Goal: Task Accomplishment & Management: Use online tool/utility

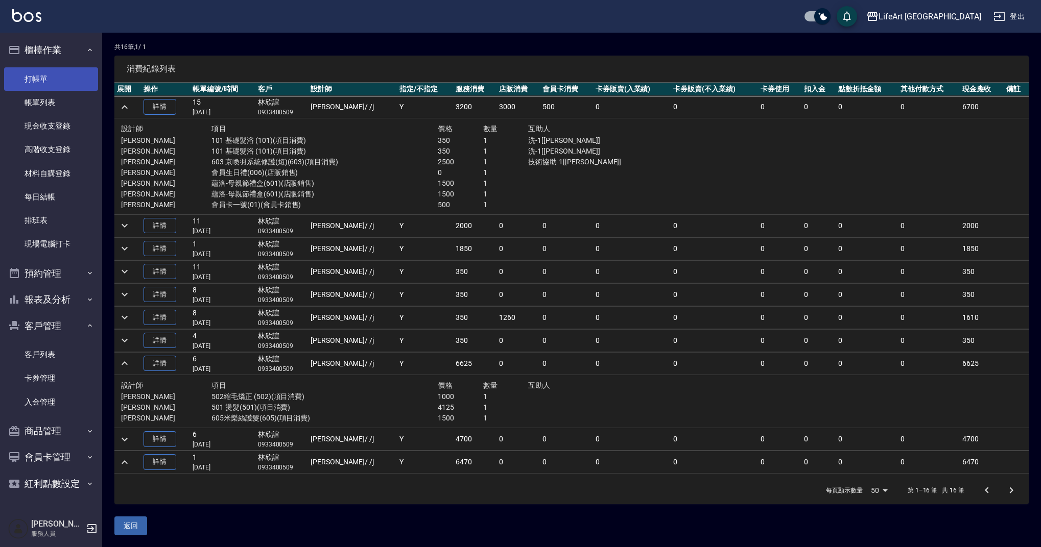
scroll to position [147, 0]
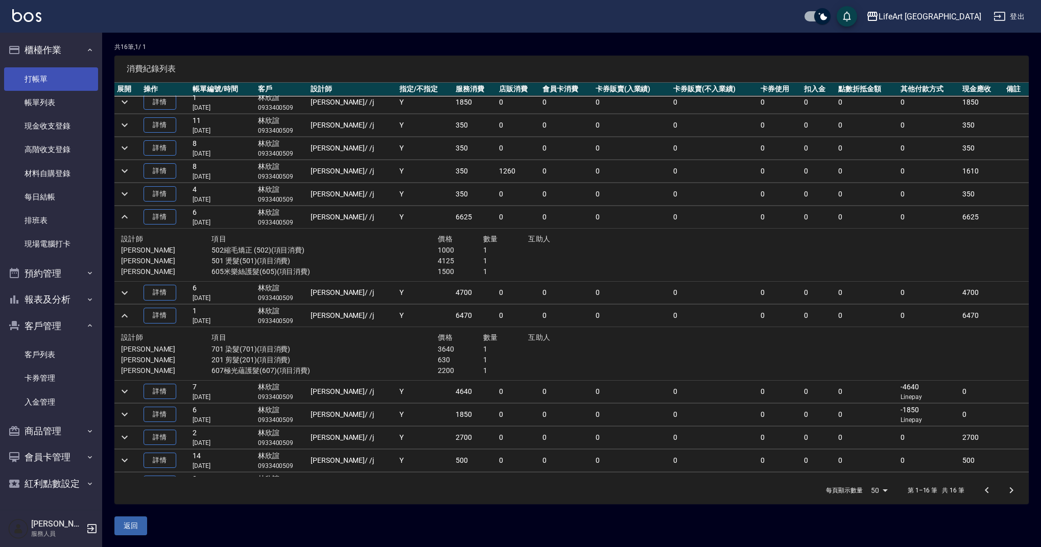
click at [55, 80] on link "打帳單" at bounding box center [51, 78] width 94 height 23
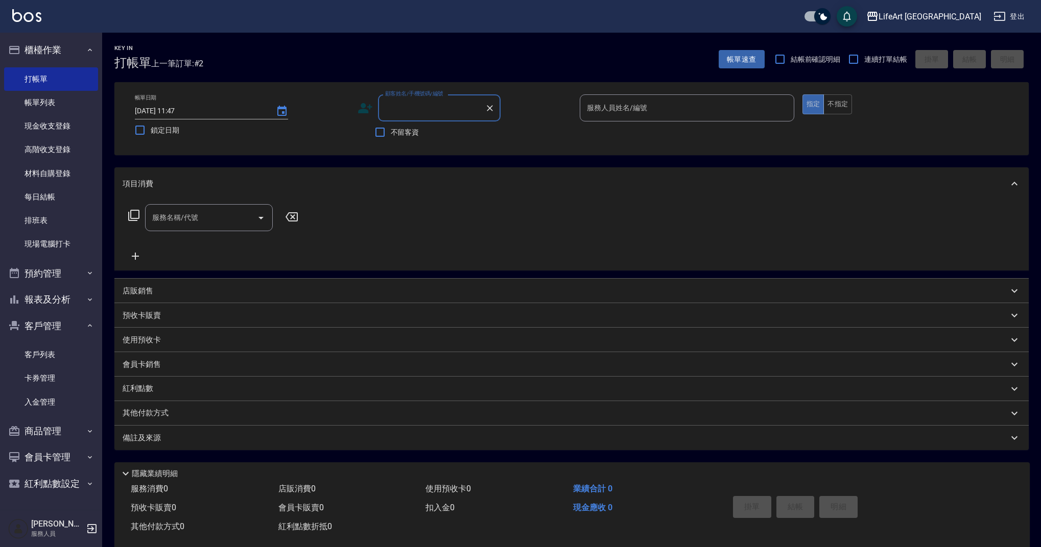
click at [434, 114] on input "顧客姓名/手機號碼/編號" at bounding box center [432, 108] width 98 height 18
type input "c"
click at [426, 135] on li "[PERSON_NAME]/0978937198/null" at bounding box center [439, 134] width 123 height 17
type input "[PERSON_NAME]/0978937198/null"
type input "Weiwei-w"
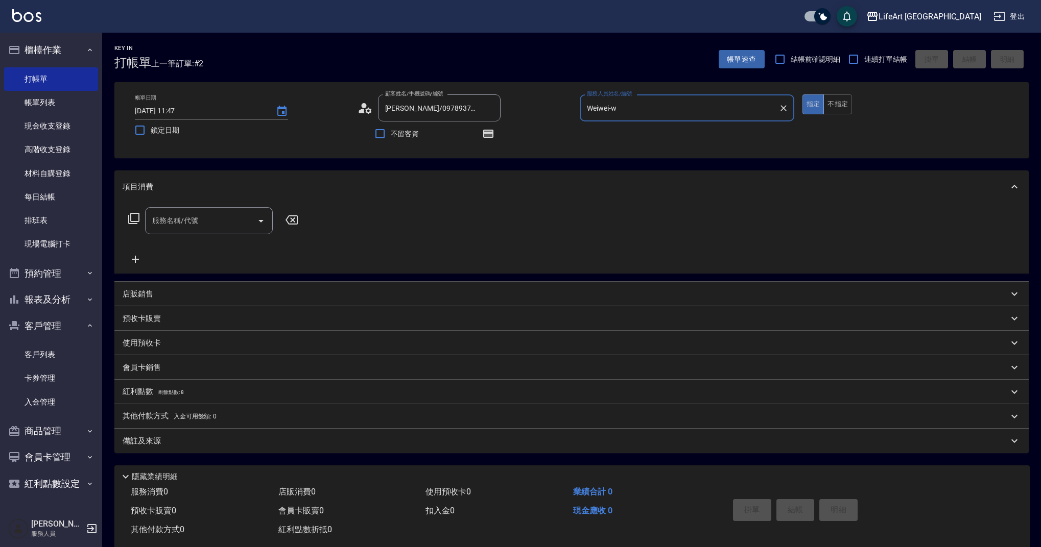
click at [217, 209] on div "服務名稱/代號" at bounding box center [209, 220] width 128 height 27
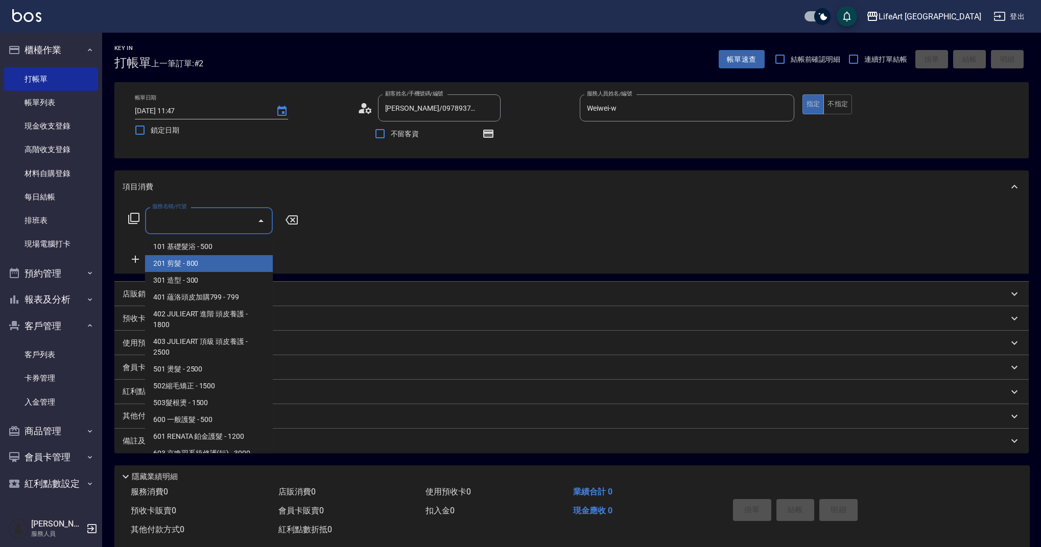
click at [198, 260] on span "201 剪髮 - 800" at bounding box center [209, 263] width 128 height 17
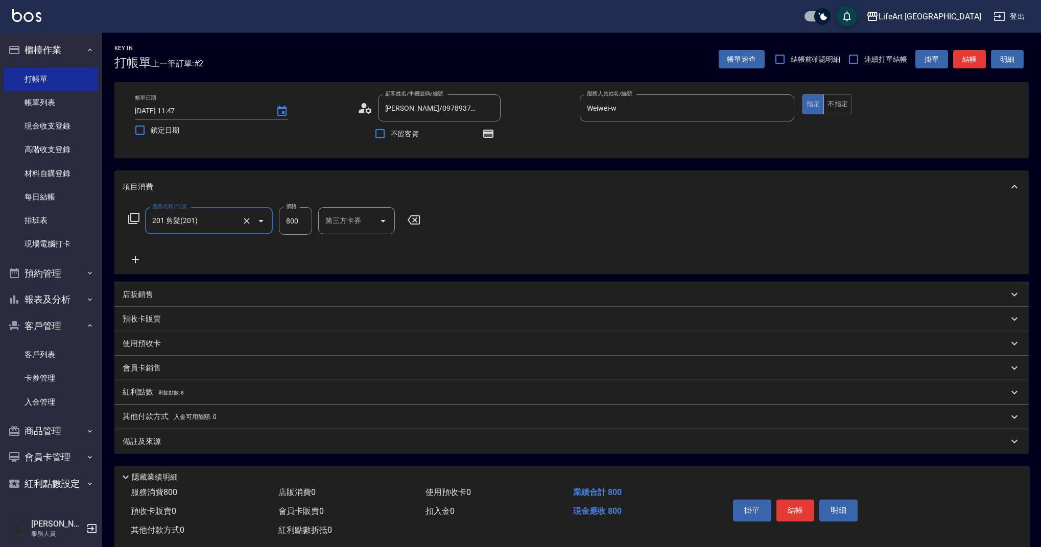
type input "201 剪髮(201)"
drag, startPoint x: 302, startPoint y: 223, endPoint x: 274, endPoint y: 221, distance: 27.7
click at [274, 221] on div "服務名稱/代號 201 剪髮(201) 服務名稱/代號 價格 800 價格 洗-1 洗-1 第三方卡券 第三方卡券" at bounding box center [308, 221] width 371 height 28
type input "630"
click at [178, 440] on div "備註及來源" at bounding box center [566, 442] width 886 height 11
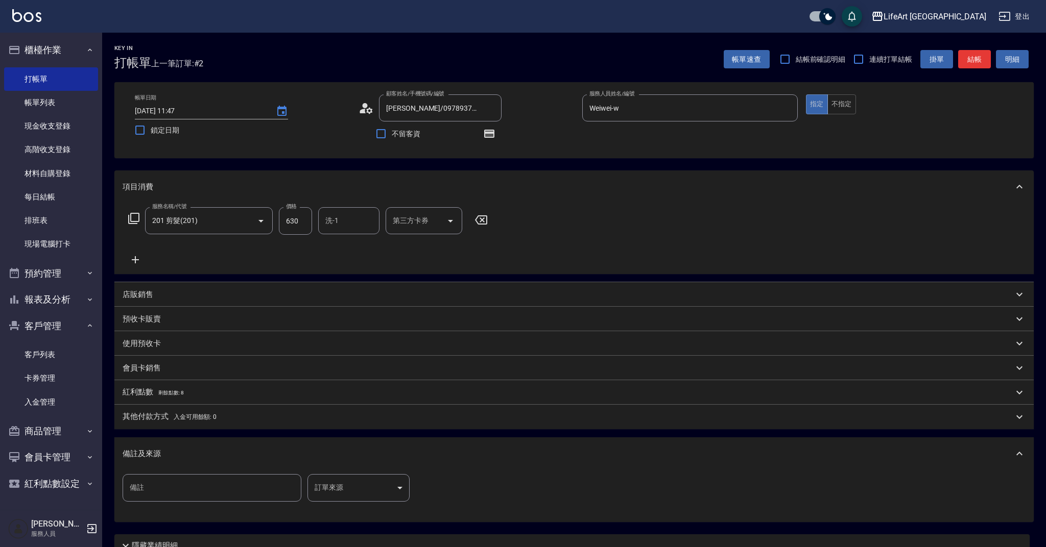
click at [362, 501] on body "LifeArt 蘆洲 登出 櫃檯作業 打帳單 帳單列表 現金收支登錄 高階收支登錄 材料自購登錄 每日結帳 排班表 現場電腦打卡 預約管理 預約管理 單日預約…" at bounding box center [523, 316] width 1046 height 633
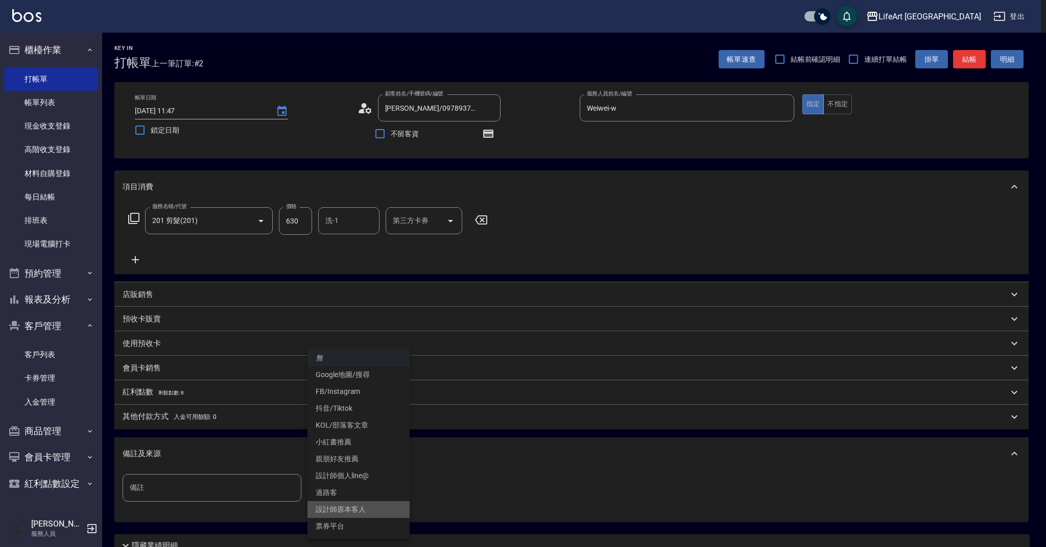
click at [367, 507] on li "設計師原本客人" at bounding box center [358, 510] width 102 height 17
type input "設計師原本客人"
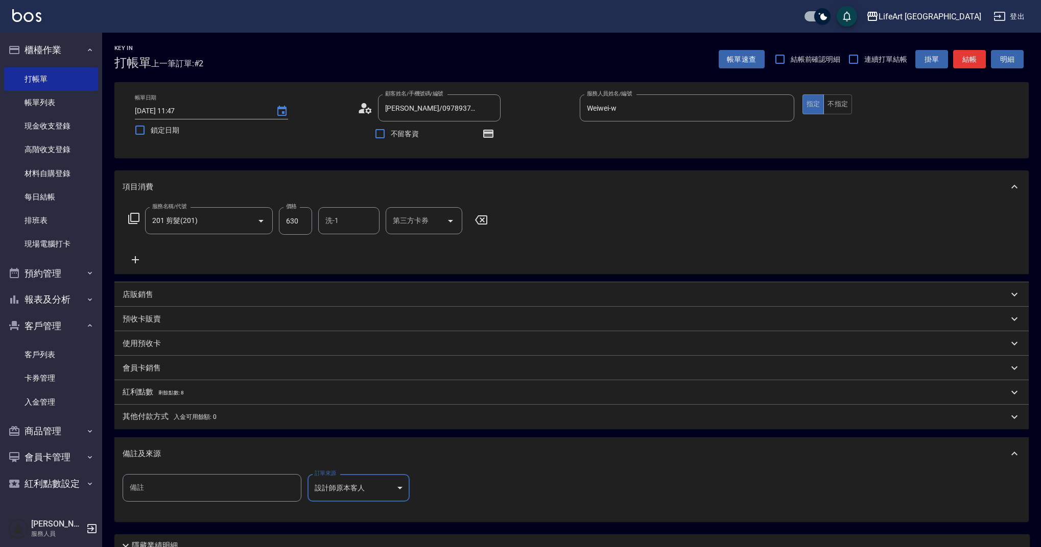
scroll to position [90, 0]
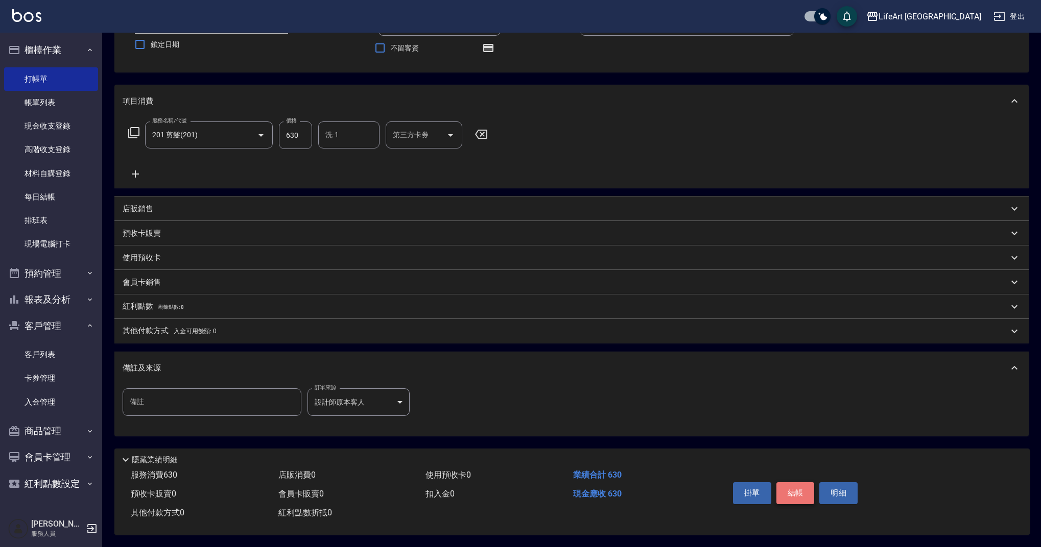
click at [792, 492] on button "結帳" at bounding box center [795, 493] width 38 height 21
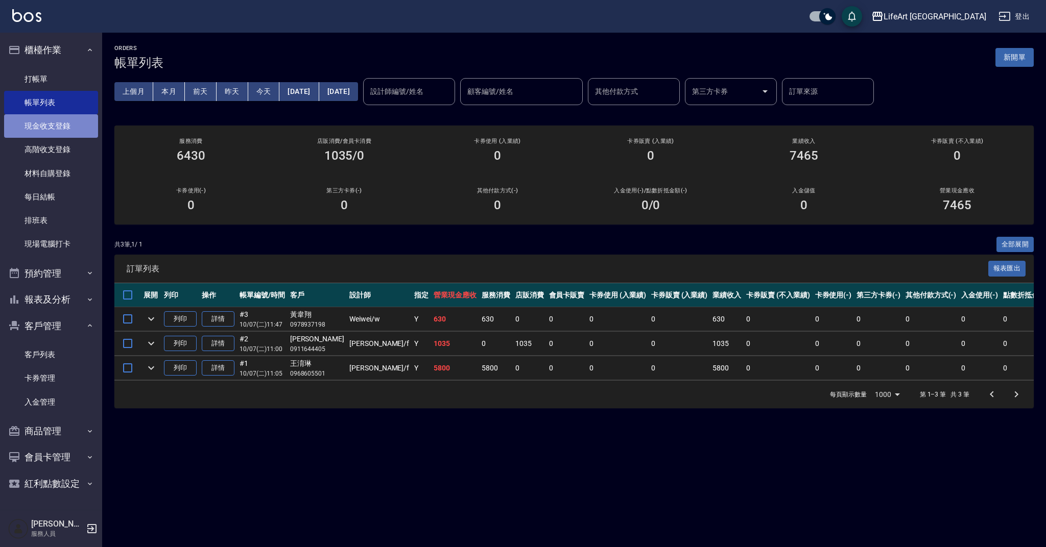
click at [70, 119] on link "現金收支登錄" at bounding box center [51, 125] width 94 height 23
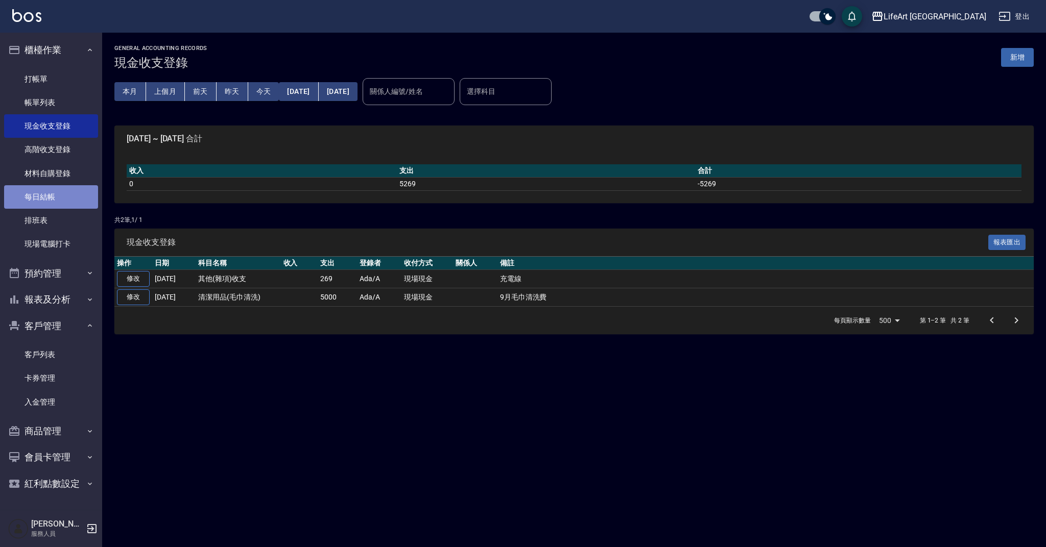
click at [60, 202] on link "每日結帳" at bounding box center [51, 196] width 94 height 23
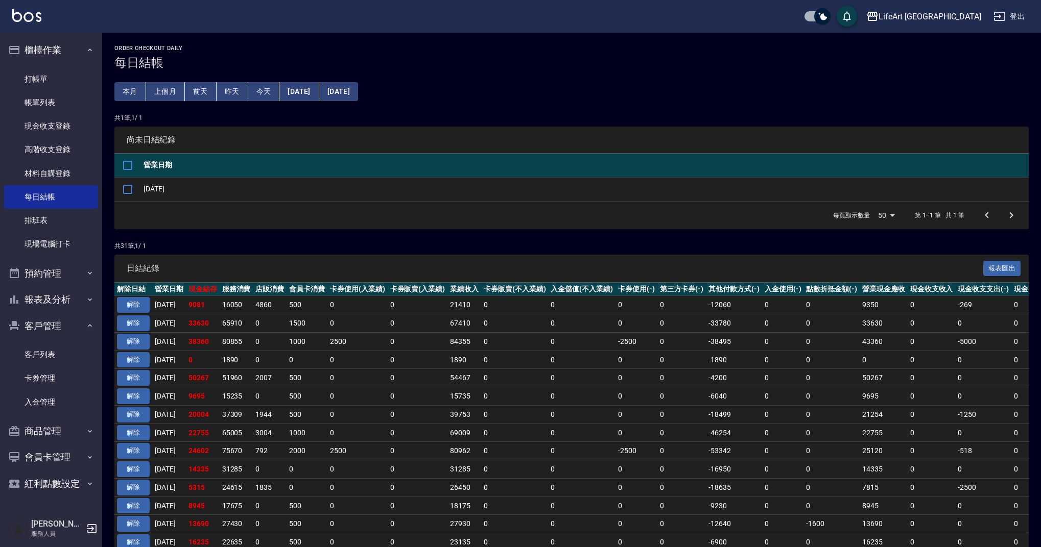
click at [350, 97] on button "[DATE]" at bounding box center [338, 91] width 39 height 19
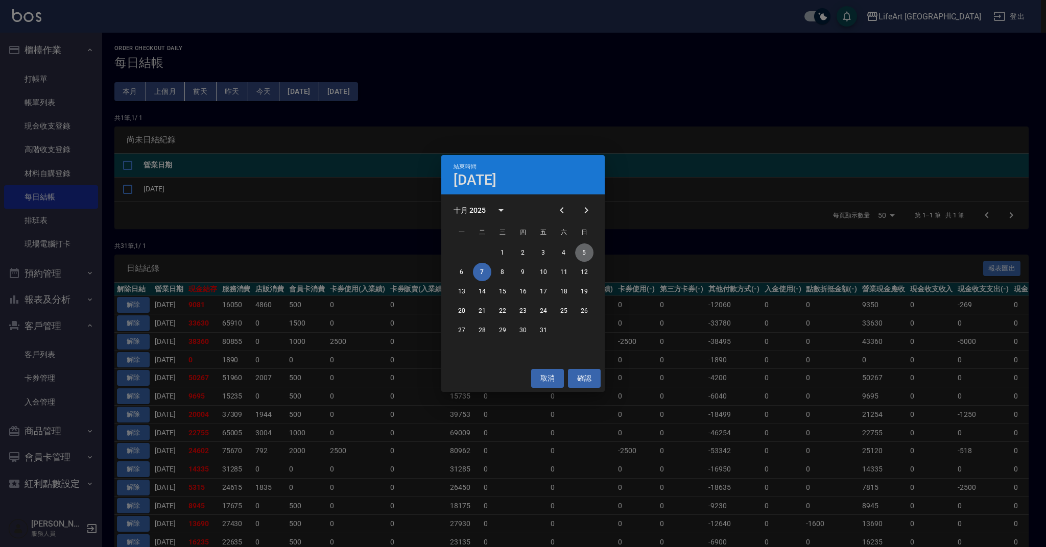
click at [590, 253] on button "5" at bounding box center [584, 253] width 18 height 18
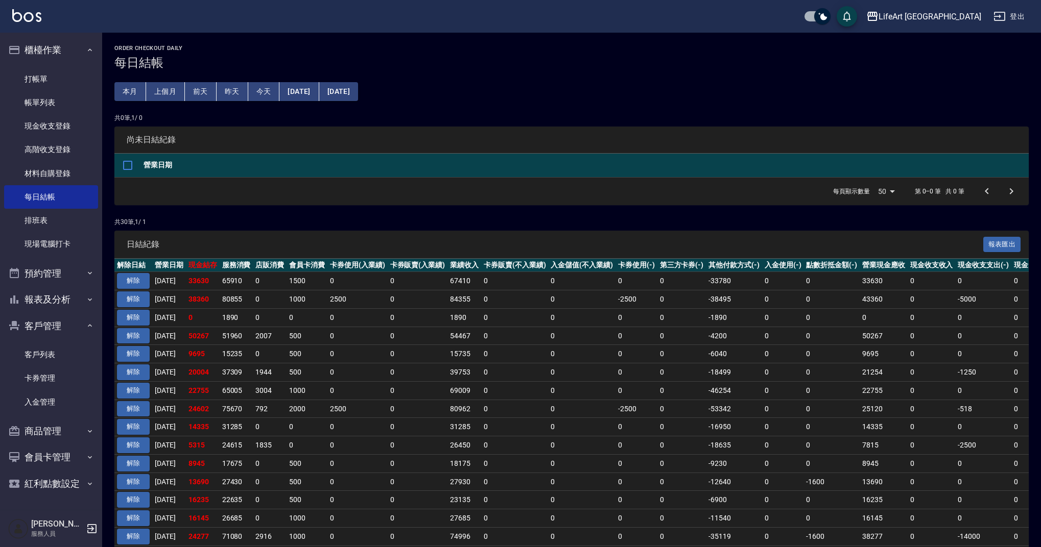
click at [319, 95] on button "[DATE]" at bounding box center [298, 91] width 39 height 19
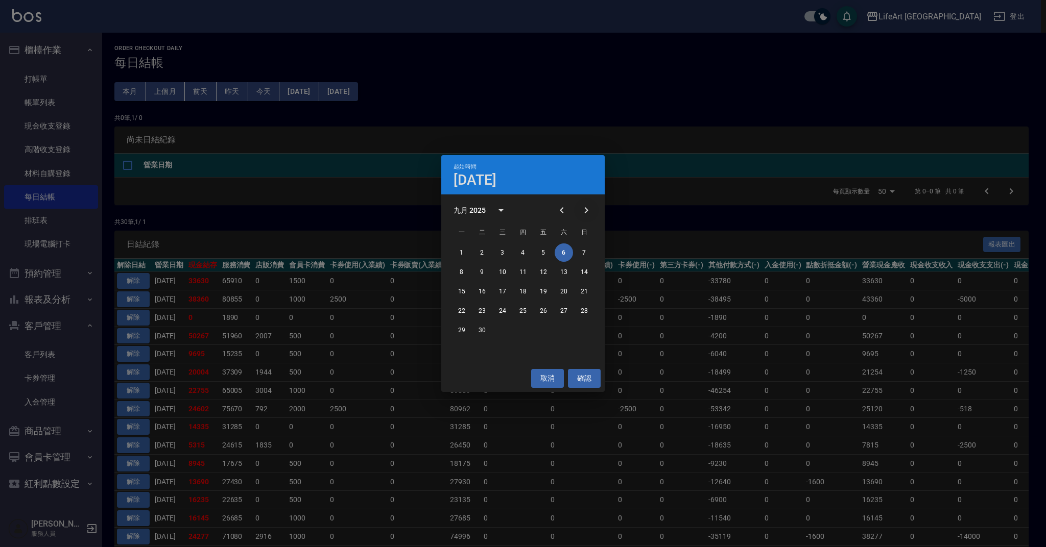
click at [580, 210] on icon "Next month" at bounding box center [586, 210] width 12 height 12
click at [524, 252] on button "2" at bounding box center [523, 253] width 18 height 18
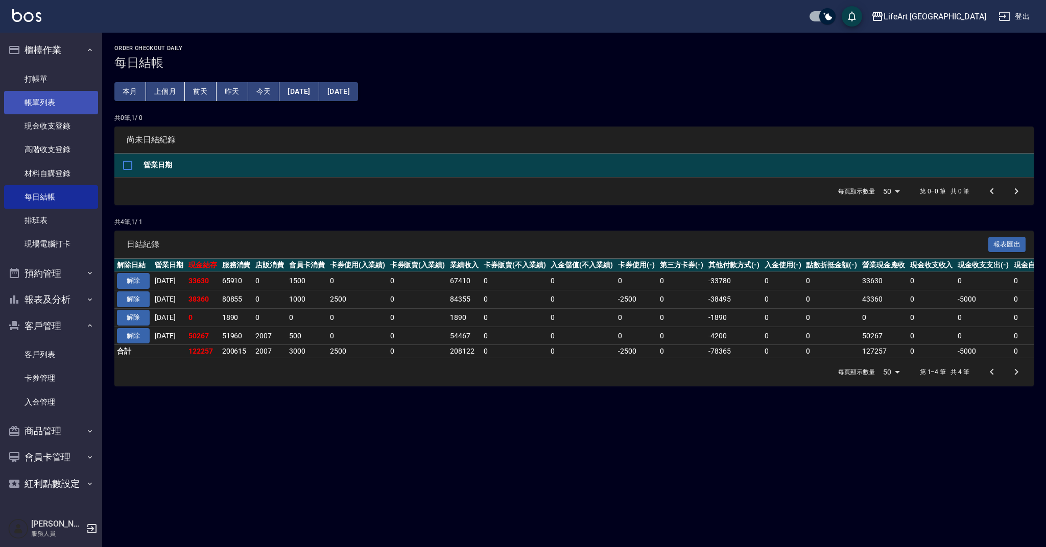
click at [70, 96] on link "帳單列表" at bounding box center [51, 102] width 94 height 23
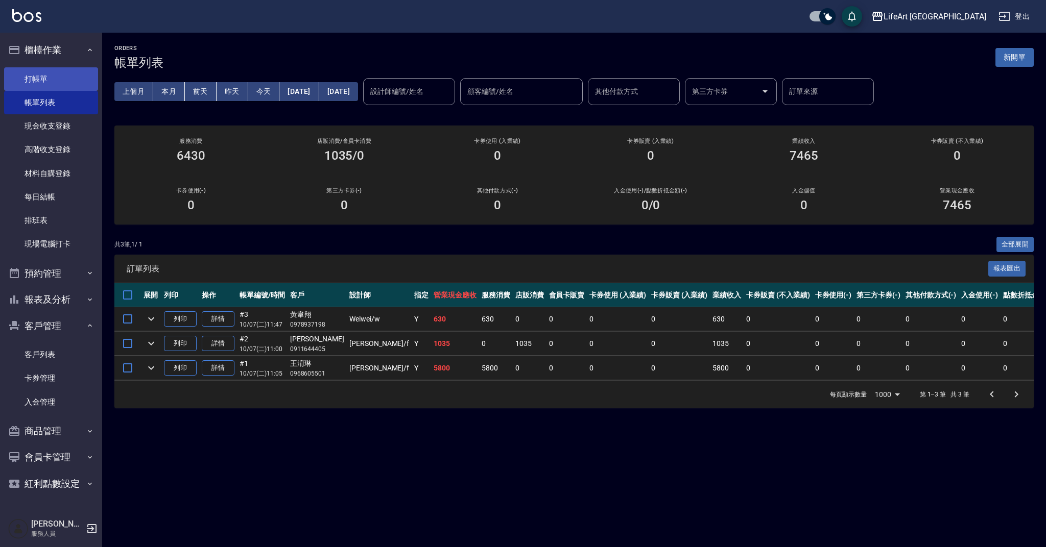
click at [29, 79] on link "打帳單" at bounding box center [51, 78] width 94 height 23
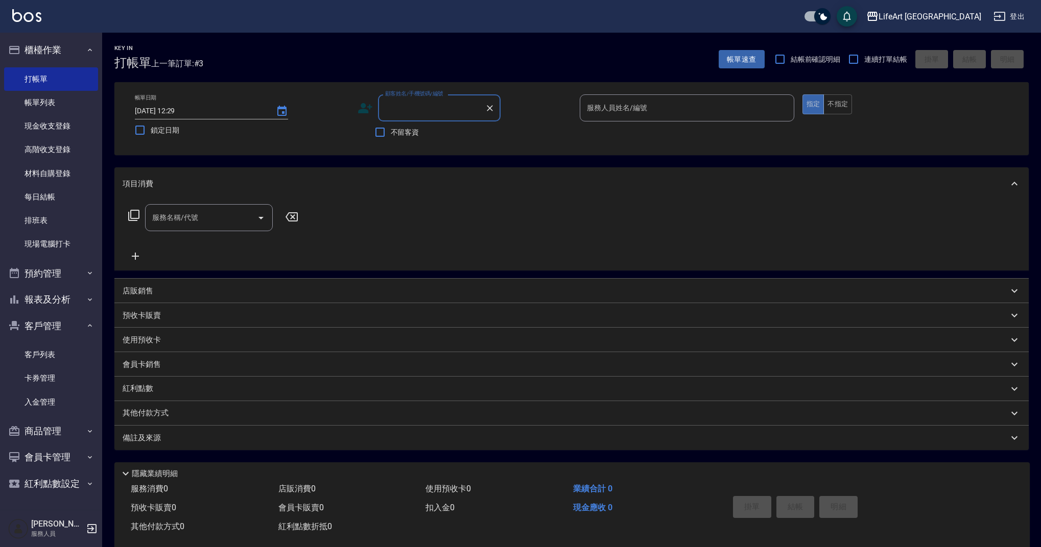
click at [400, 111] on input "顧客姓名/手機號碼/編號" at bounding box center [432, 108] width 98 height 18
click at [398, 132] on li "[PERSON_NAME]/0975977252/" at bounding box center [439, 134] width 123 height 17
type input "[PERSON_NAME]/0975977252/"
type input "Weiwei-w"
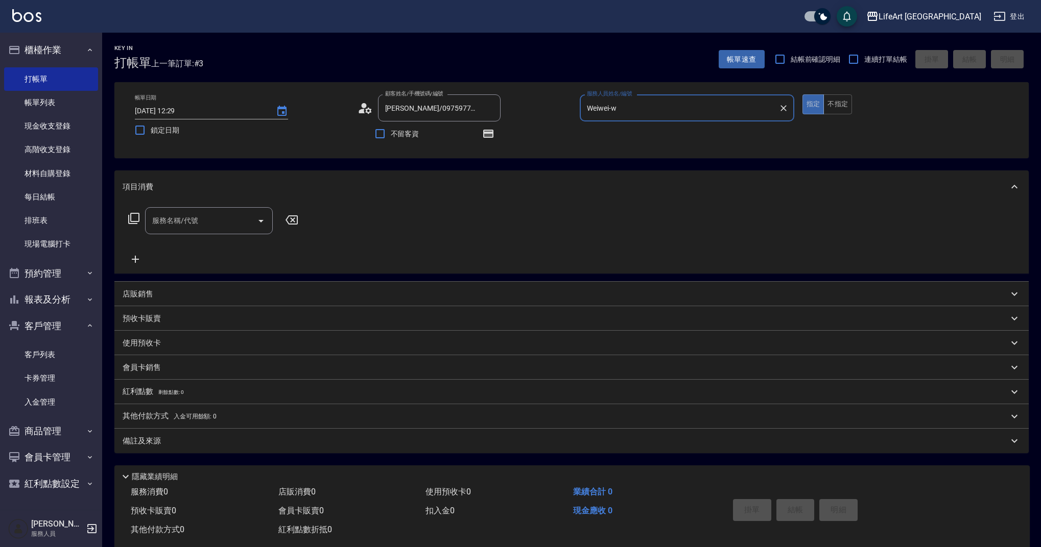
click at [216, 224] on input "服務名稱/代號" at bounding box center [201, 221] width 103 height 18
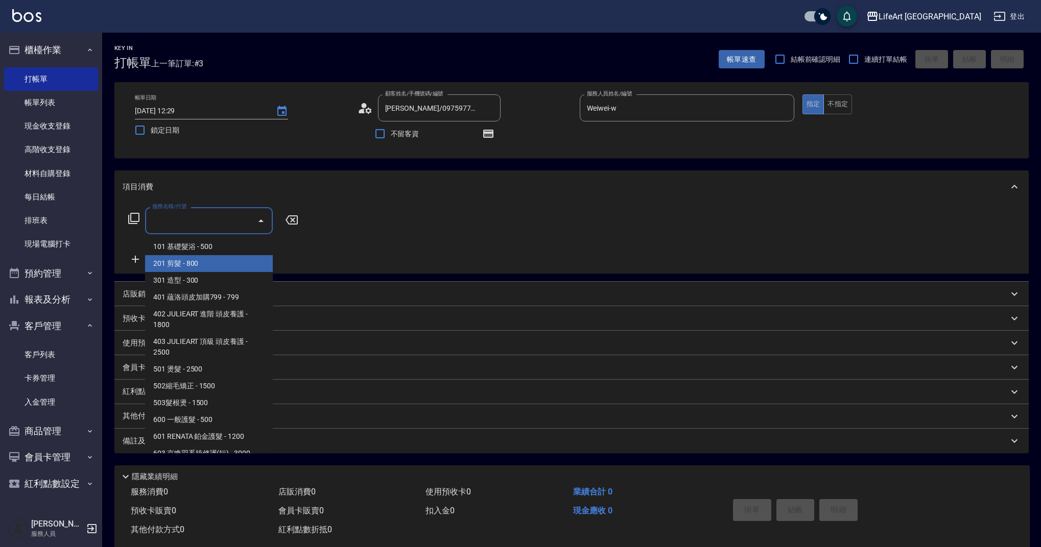
click at [218, 259] on span "201 剪髮 - 800" at bounding box center [209, 263] width 128 height 17
type input "201 剪髮(201)"
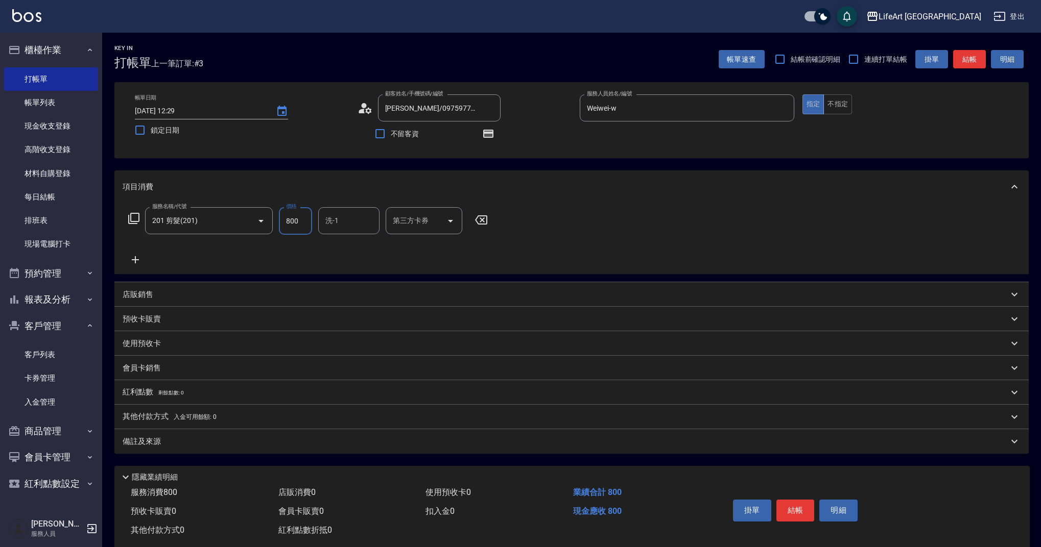
drag, startPoint x: 300, startPoint y: 222, endPoint x: 273, endPoint y: 222, distance: 26.6
click at [273, 222] on div "服務名稱/代號 201 剪髮(201) 服務名稱/代號 價格 800 價格 洗-1 洗-1 第三方卡券 第三方卡券" at bounding box center [308, 221] width 371 height 28
type input "700"
click at [203, 441] on div "備註及來源" at bounding box center [566, 442] width 886 height 11
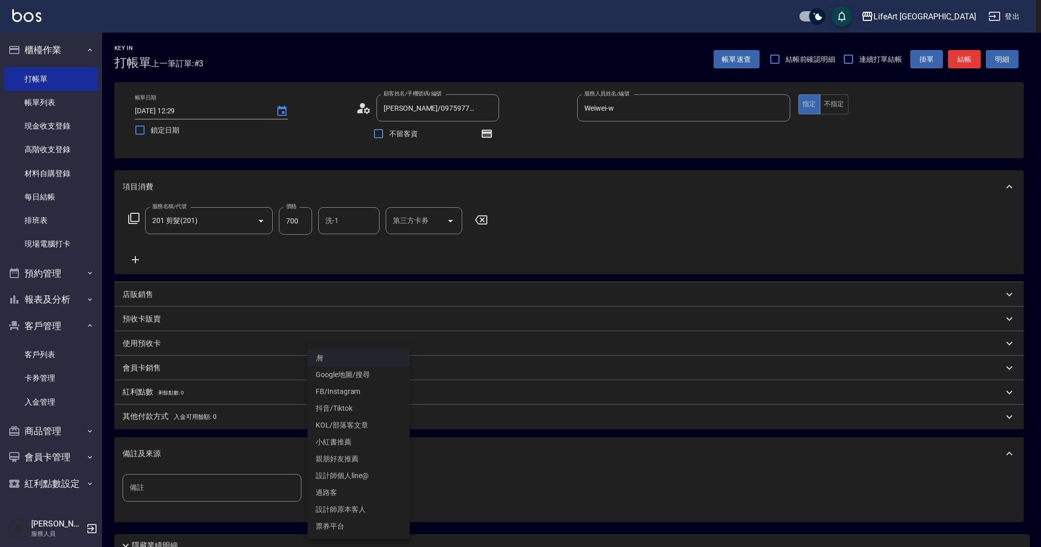
click at [339, 488] on body "LifeArt 蘆洲 登出 櫃檯作業 打帳單 帳單列表 現金收支登錄 高階收支登錄 材料自購登錄 每日結帳 排班表 現場電腦打卡 預約管理 預約管理 單日預約…" at bounding box center [520, 316] width 1041 height 633
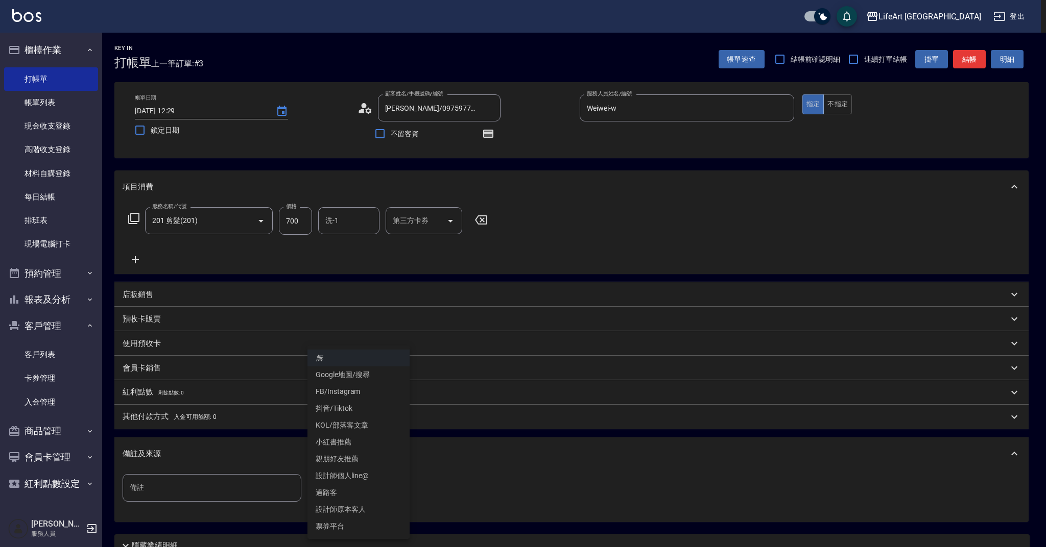
click at [373, 507] on li "設計師原本客人" at bounding box center [358, 510] width 102 height 17
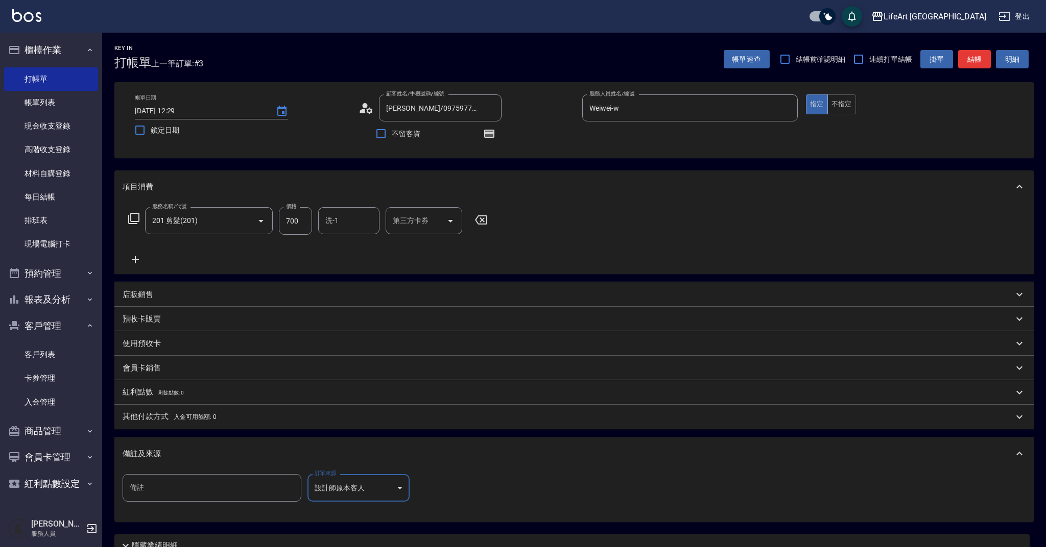
type input "設計師原本客人"
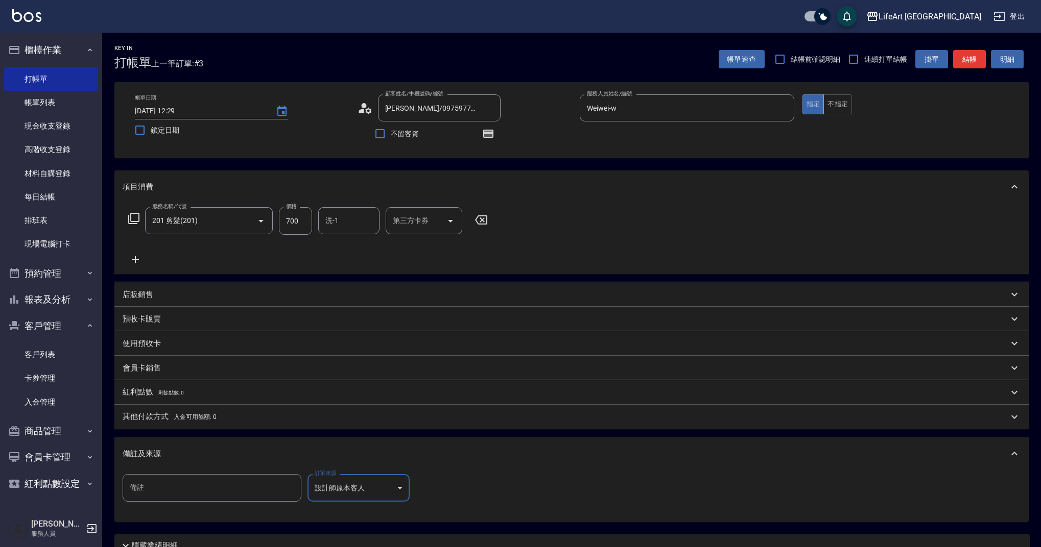
scroll to position [74, 0]
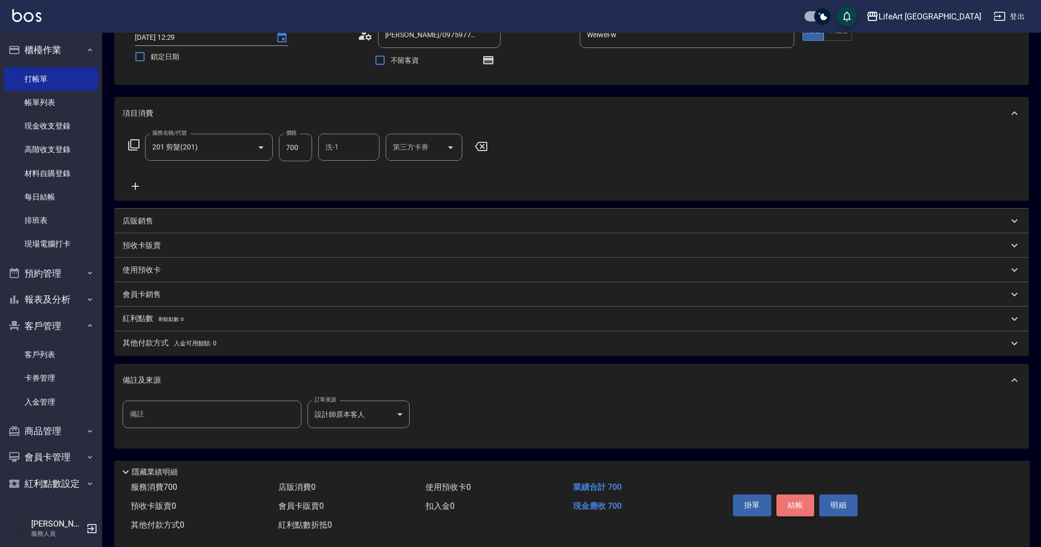
click at [800, 507] on button "結帳" at bounding box center [795, 505] width 38 height 21
